Goal: Use online tool/utility

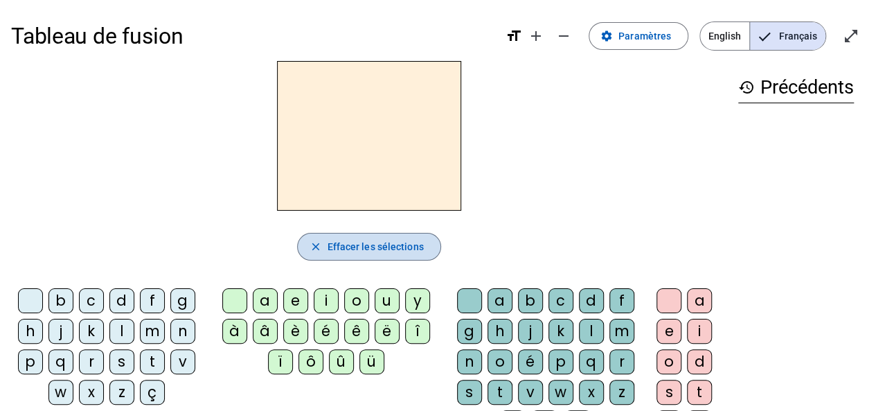
click at [396, 241] on span "Effacer les sélections" at bounding box center [375, 246] width 96 height 17
click at [611, 321] on div "m" at bounding box center [621, 331] width 25 height 25
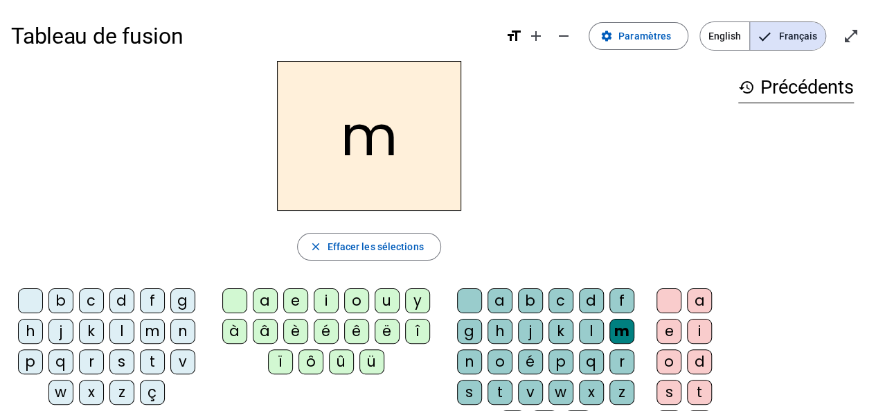
click at [266, 293] on div "a" at bounding box center [265, 300] width 25 height 25
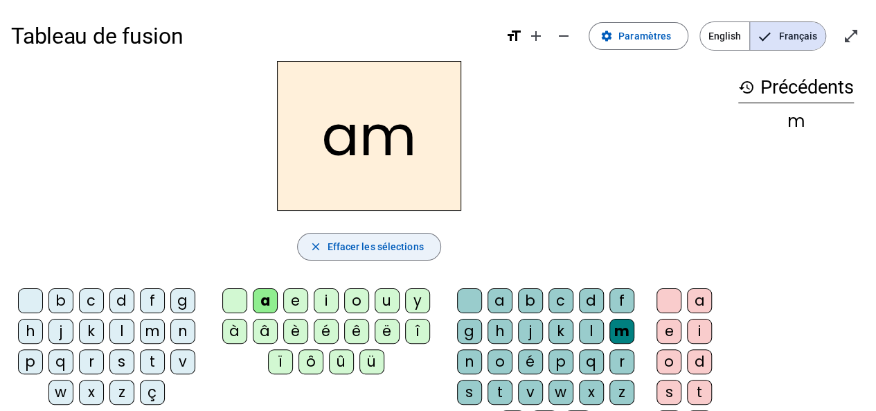
click at [342, 240] on span "Effacer les sélections" at bounding box center [375, 246] width 96 height 17
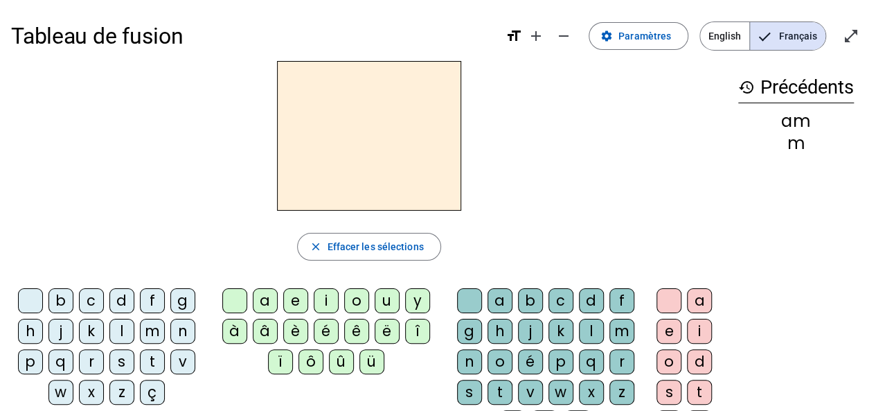
click at [150, 322] on div "m" at bounding box center [152, 331] width 25 height 25
click at [259, 297] on div "a" at bounding box center [265, 300] width 25 height 25
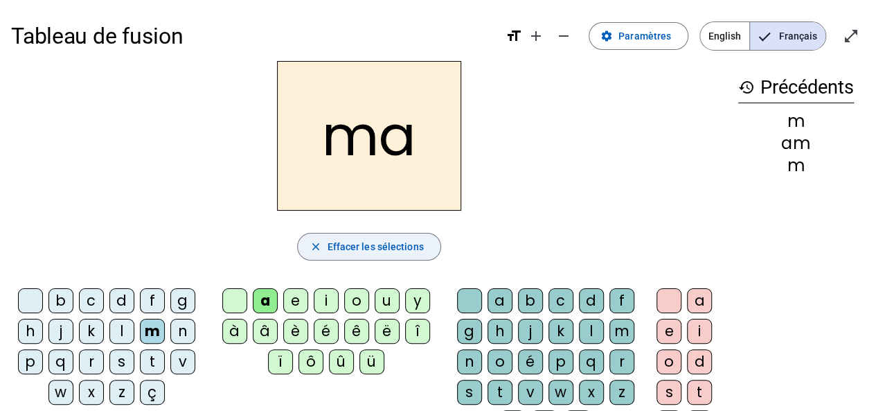
click at [341, 242] on span "Effacer les sélections" at bounding box center [375, 246] width 96 height 17
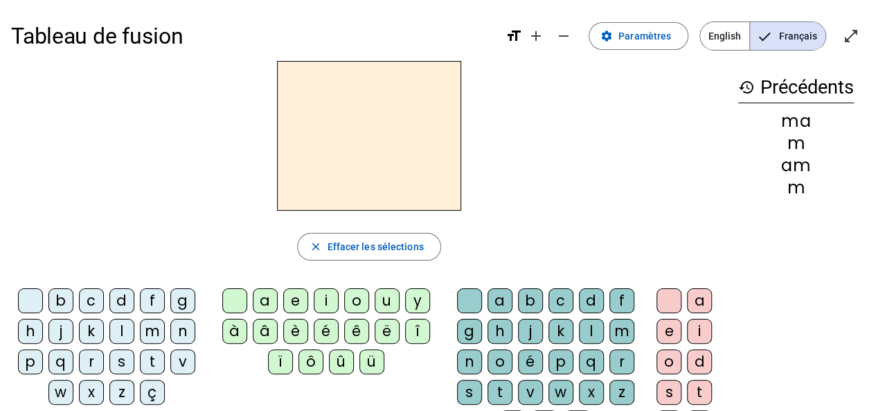
click at [150, 351] on div "t" at bounding box center [152, 361] width 25 height 25
click at [263, 297] on div "a" at bounding box center [265, 300] width 25 height 25
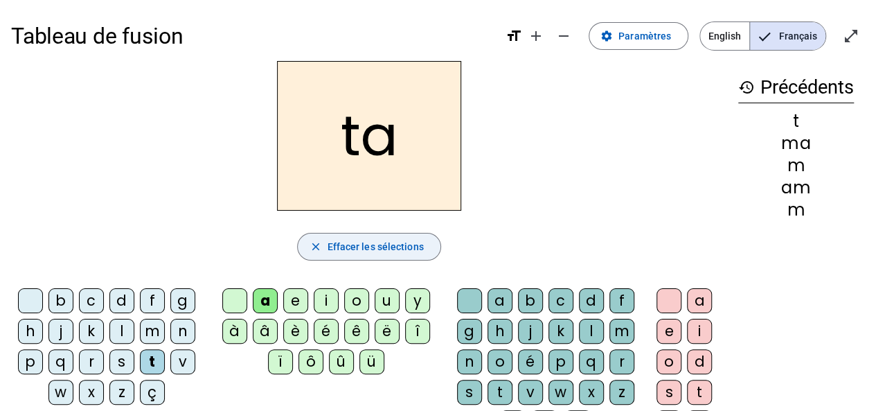
click at [335, 245] on span "Effacer les sélections" at bounding box center [375, 246] width 96 height 17
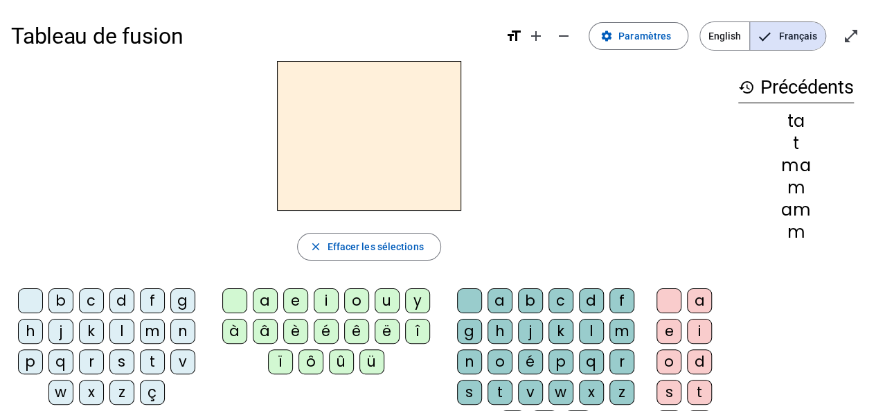
click at [118, 333] on div "l" at bounding box center [121, 331] width 25 height 25
click at [271, 304] on div "a" at bounding box center [265, 300] width 25 height 25
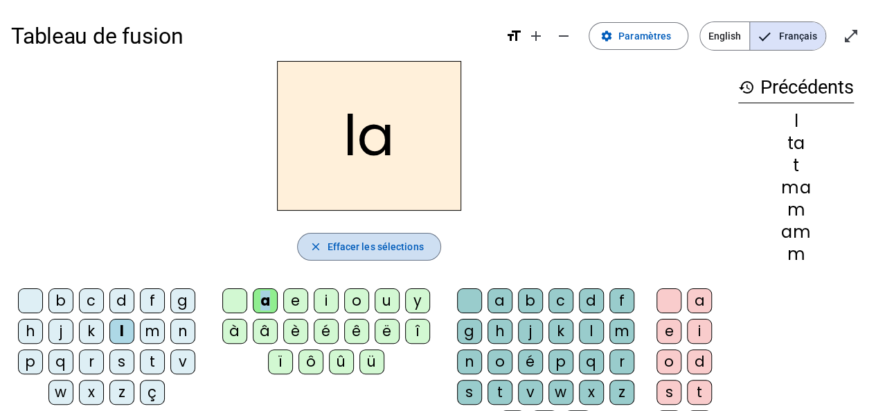
click at [335, 244] on span "Effacer les sélections" at bounding box center [375, 246] width 96 height 17
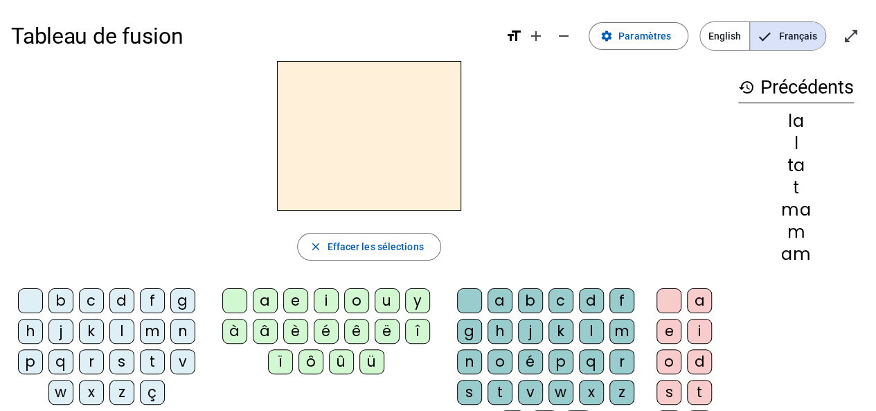
click at [114, 325] on div "l" at bounding box center [121, 331] width 25 height 25
click at [265, 296] on div "a" at bounding box center [265, 300] width 25 height 25
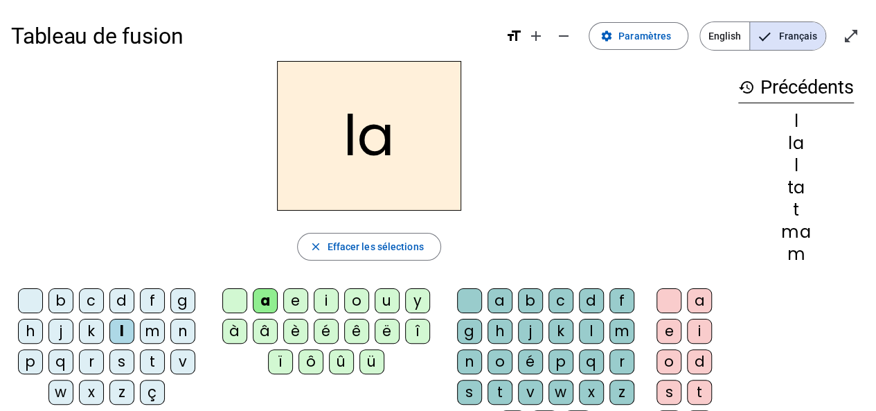
click at [470, 383] on div "s" at bounding box center [469, 392] width 25 height 25
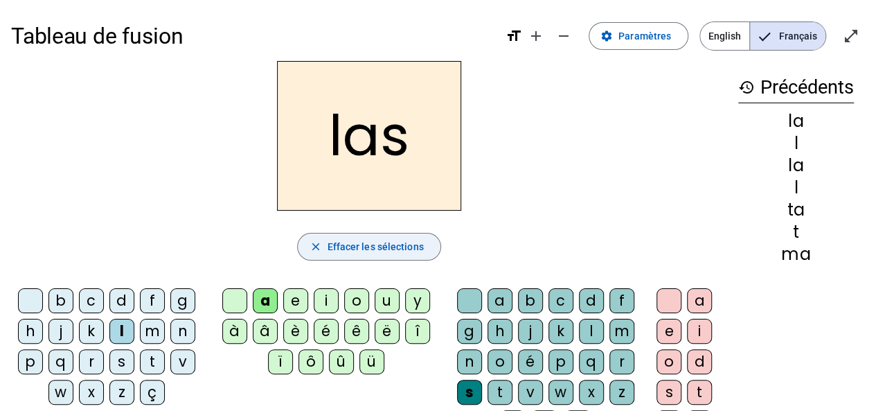
click at [348, 238] on span "Effacer les sélections" at bounding box center [375, 246] width 96 height 17
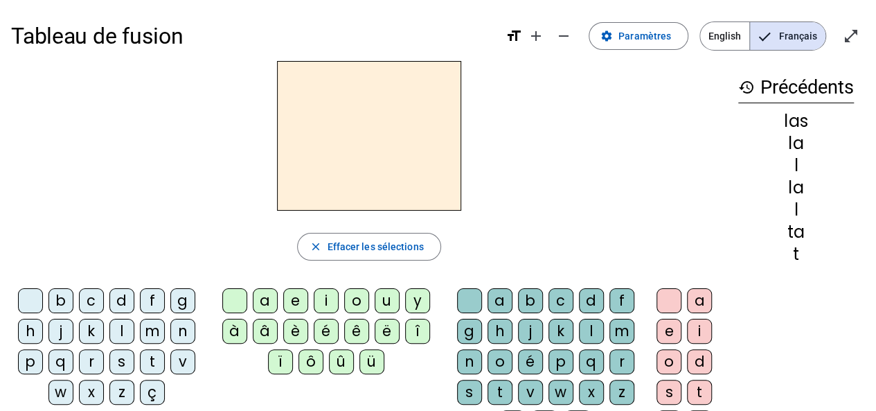
click at [145, 353] on div "t" at bounding box center [152, 361] width 25 height 25
click at [263, 296] on div "a" at bounding box center [265, 300] width 25 height 25
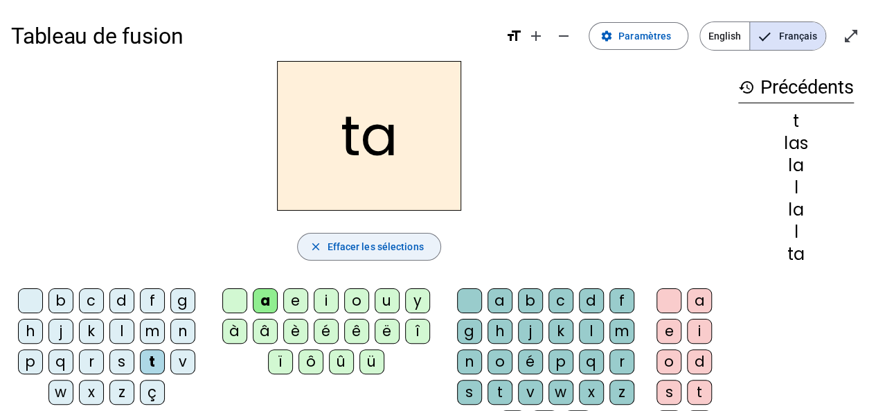
click at [323, 244] on span "button" at bounding box center [369, 246] width 142 height 33
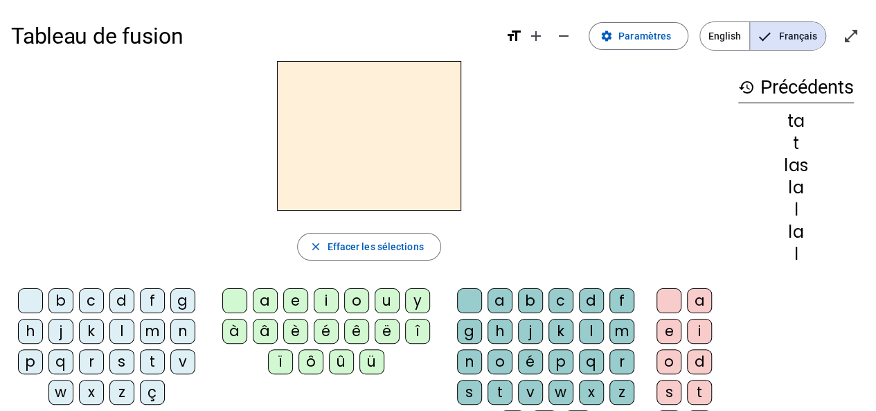
click at [262, 298] on div "a" at bounding box center [265, 300] width 25 height 25
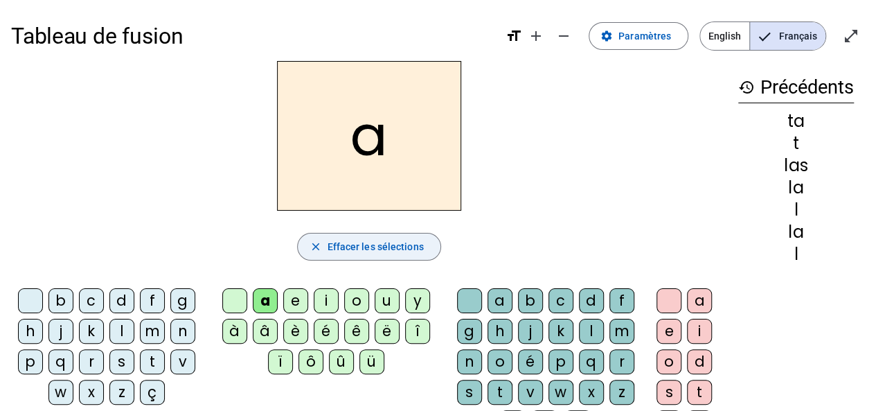
click at [319, 240] on mat-icon "close" at bounding box center [315, 246] width 12 height 12
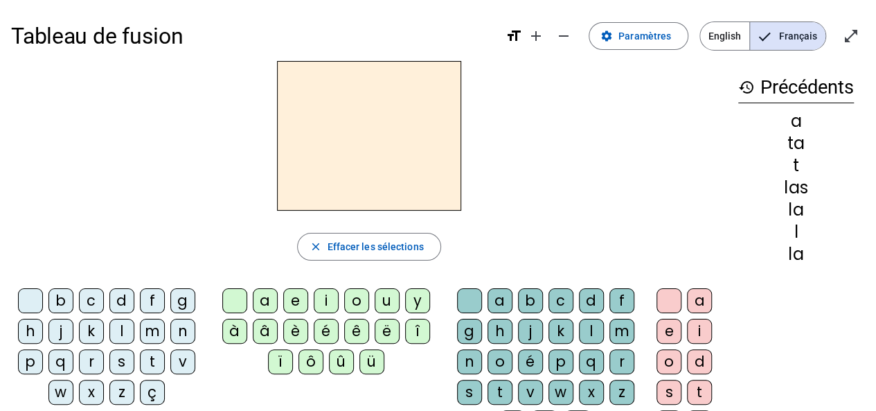
click at [115, 359] on div "s" at bounding box center [121, 361] width 25 height 25
click at [265, 296] on div "a" at bounding box center [265, 300] width 25 height 25
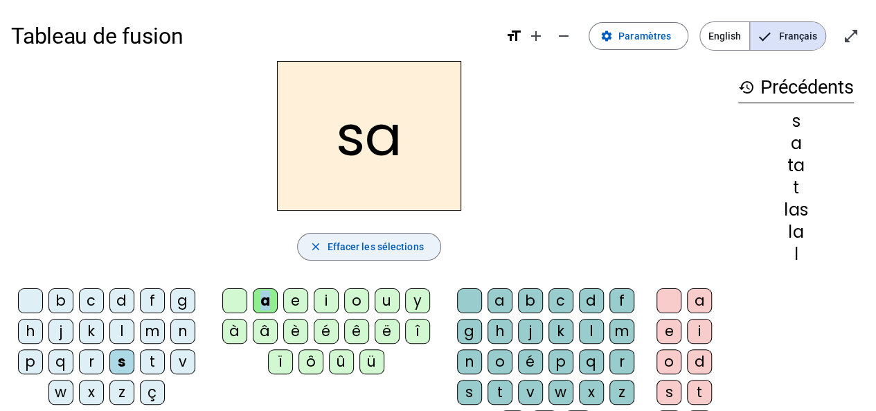
click at [324, 240] on span "button" at bounding box center [369, 246] width 142 height 33
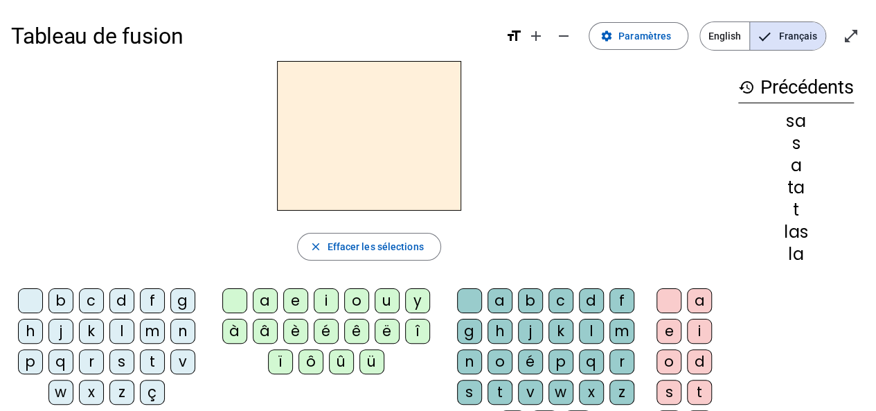
click at [121, 359] on div "s" at bounding box center [121, 361] width 25 height 25
click at [261, 294] on div "a" at bounding box center [265, 300] width 25 height 25
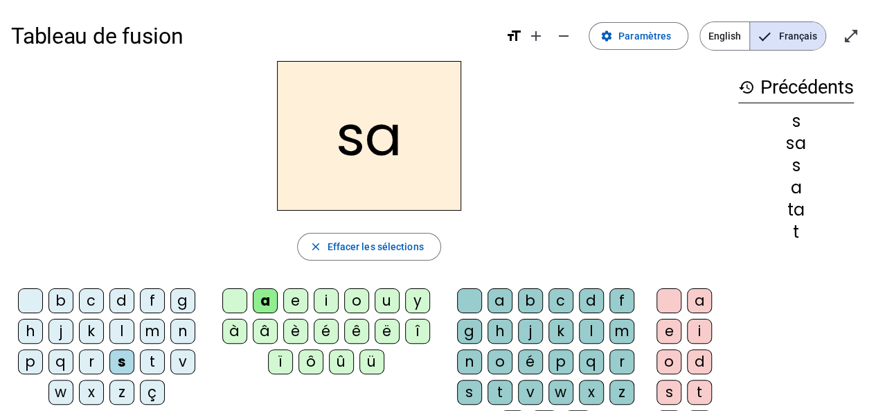
click at [586, 325] on div "l" at bounding box center [591, 331] width 25 height 25
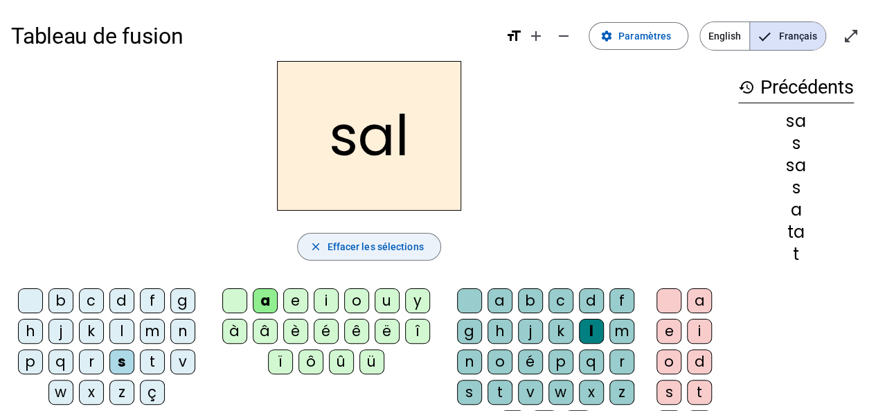
click at [344, 242] on span "Effacer les sélections" at bounding box center [375, 246] width 96 height 17
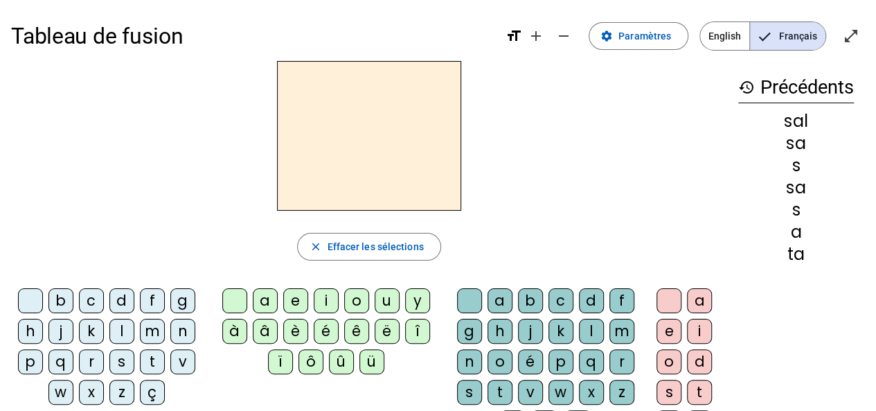
click at [142, 325] on div "m" at bounding box center [152, 331] width 25 height 25
click at [262, 298] on div "a" at bounding box center [265, 300] width 25 height 25
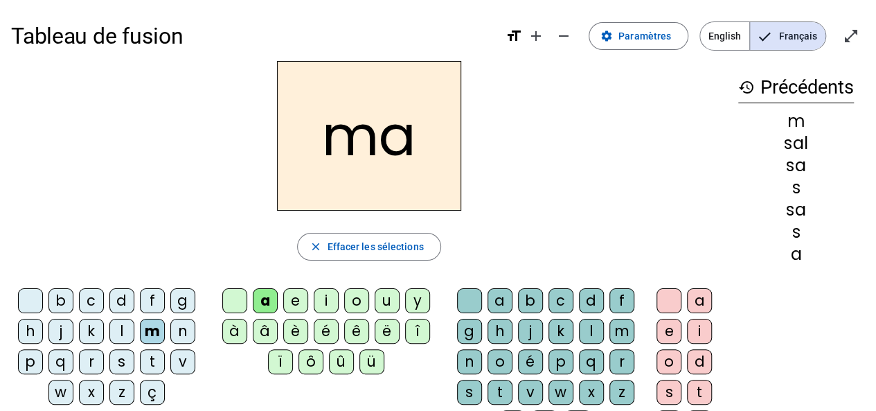
click at [586, 329] on div "l" at bounding box center [591, 331] width 25 height 25
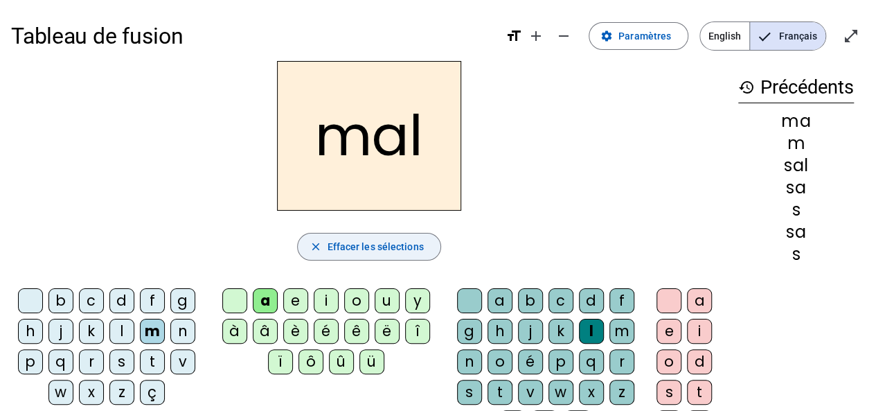
click at [344, 243] on span "Effacer les sélections" at bounding box center [375, 246] width 96 height 17
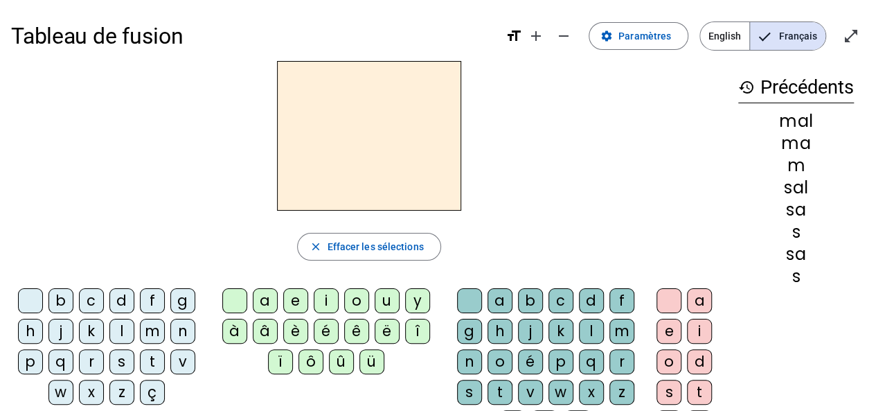
click at [57, 298] on div "b" at bounding box center [60, 300] width 25 height 25
click at [259, 294] on div "a" at bounding box center [265, 300] width 25 height 25
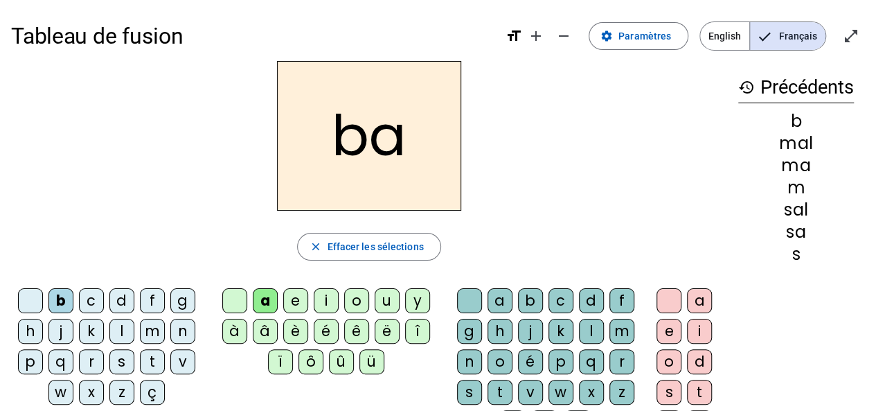
click at [587, 329] on div "l" at bounding box center [591, 331] width 25 height 25
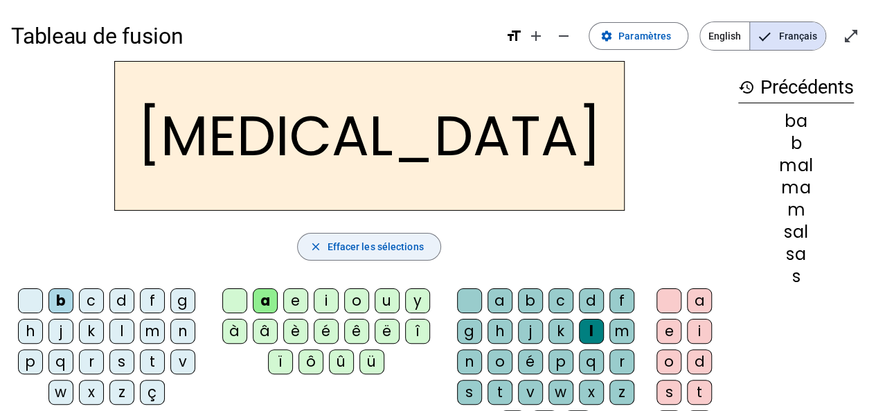
click at [328, 241] on span "Effacer les sélections" at bounding box center [375, 246] width 96 height 17
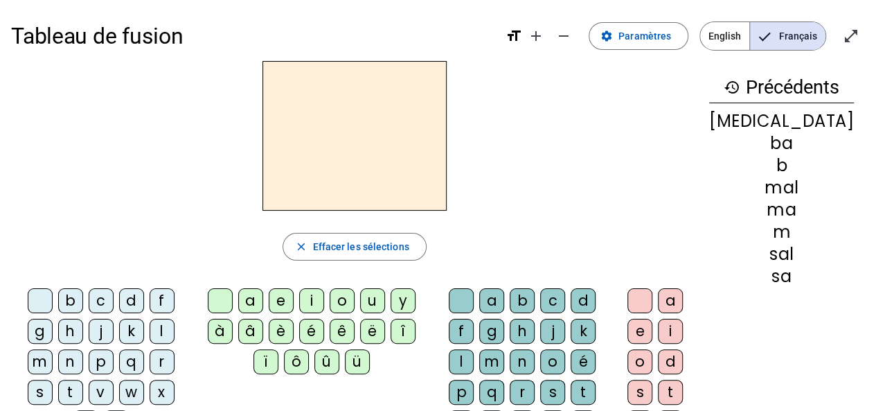
click at [89, 358] on div "p" at bounding box center [101, 361] width 25 height 25
click at [262, 294] on div "a" at bounding box center [250, 300] width 25 height 25
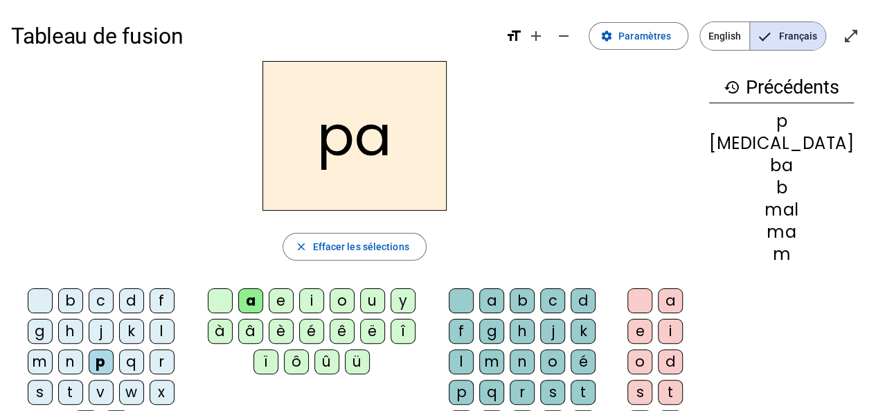
click at [540, 389] on div "s" at bounding box center [552, 392] width 25 height 25
